Goal: Task Accomplishment & Management: Manage account settings

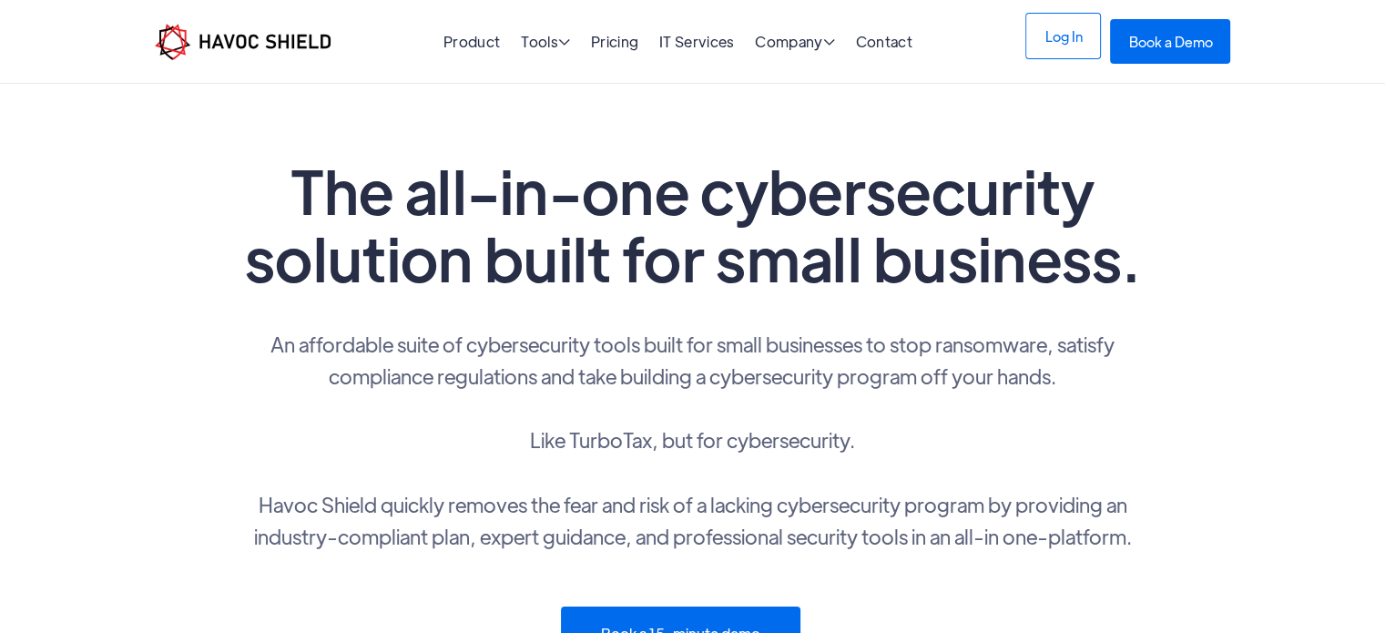
click at [1067, 39] on link "Log In" at bounding box center [1063, 36] width 76 height 46
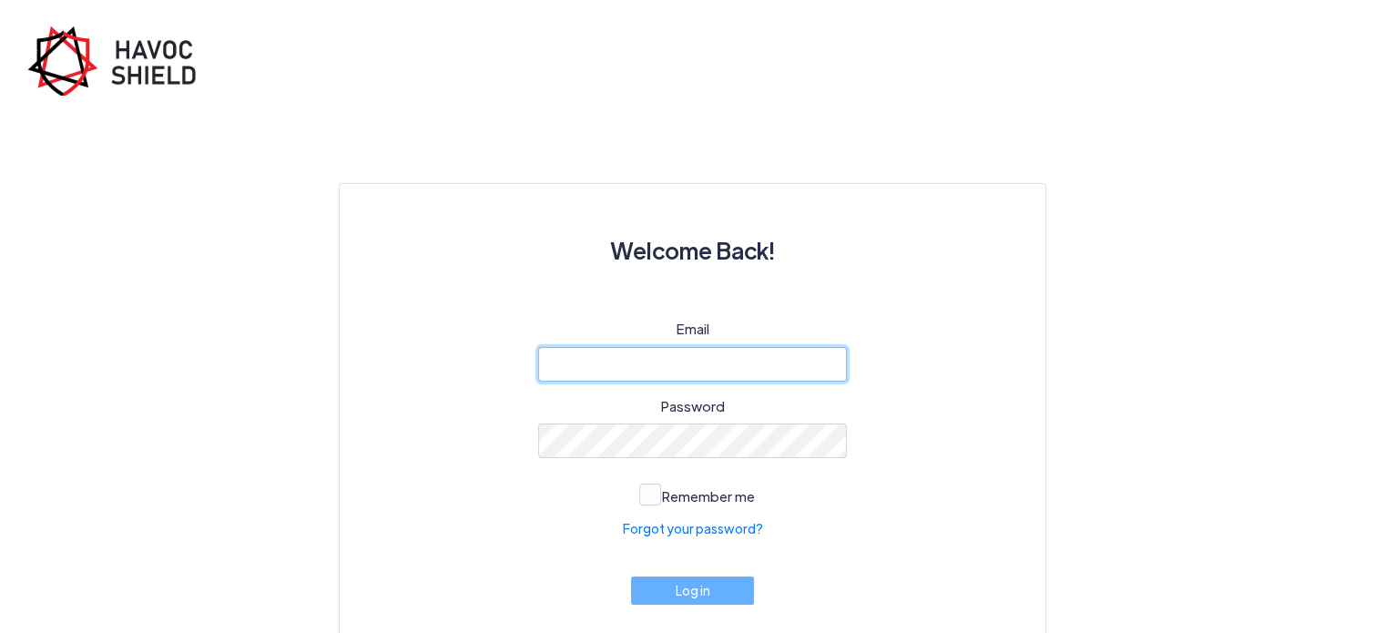
type input "cyber@ijk.international"
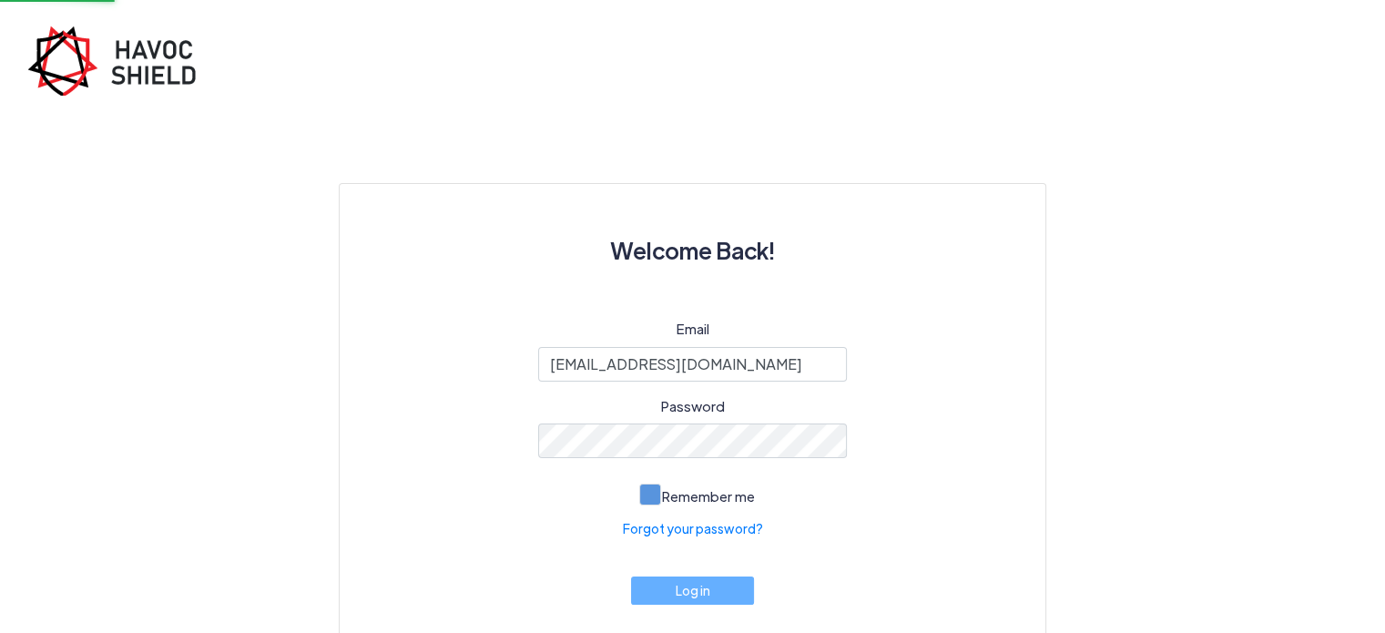
click at [657, 502] on span at bounding box center [650, 495] width 22 height 22
click at [0, 0] on input "Remember me" at bounding box center [0, 0] width 0 height 0
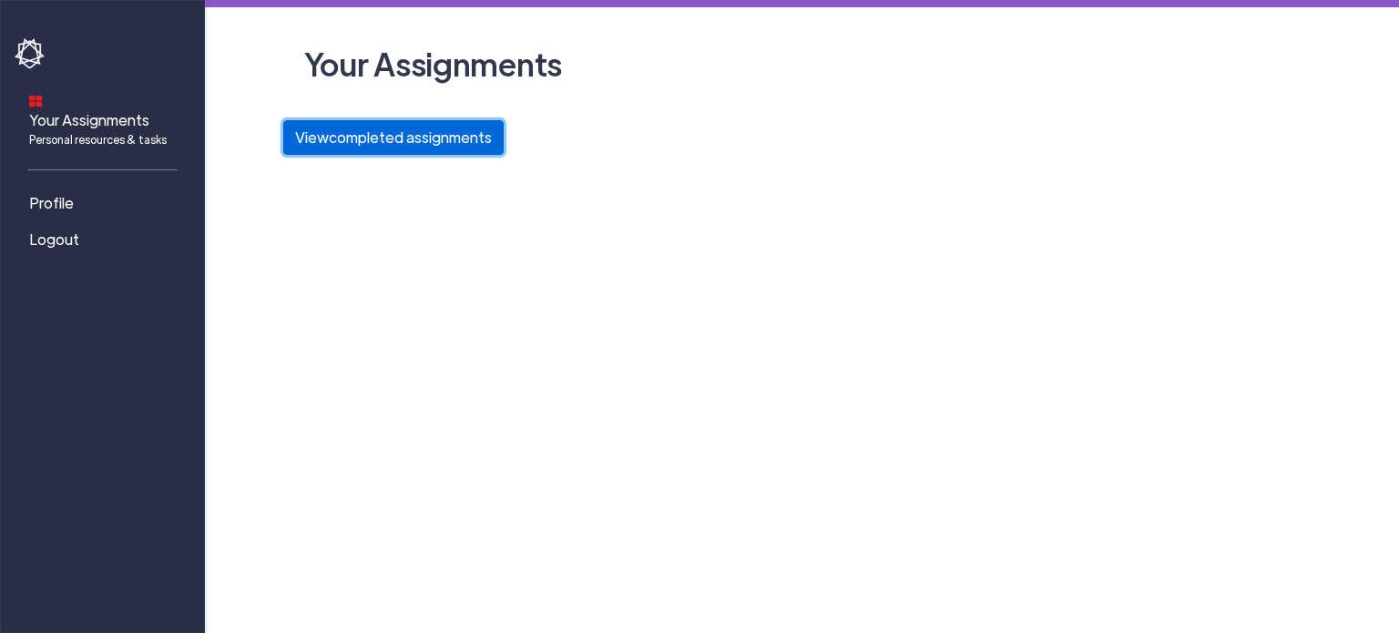
click at [344, 142] on button "View completed assignments" at bounding box center [393, 137] width 220 height 35
